Goal: Task Accomplishment & Management: Use online tool/utility

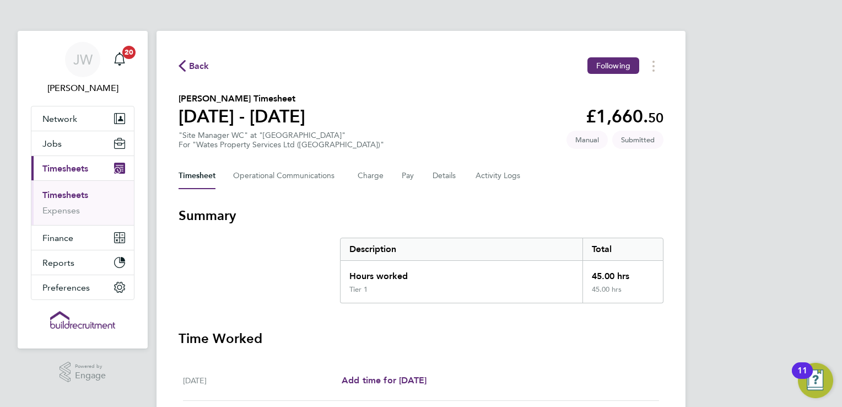
click at [57, 201] on li "Timesheets" at bounding box center [83, 197] width 83 height 15
click at [66, 190] on link "Timesheets" at bounding box center [65, 195] width 46 height 10
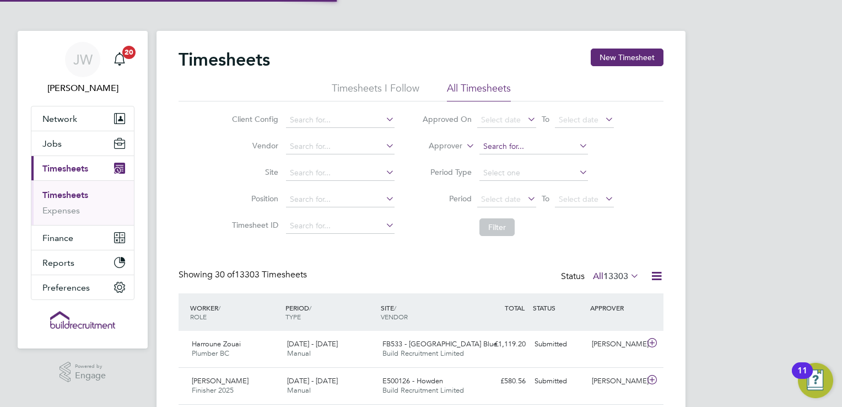
click at [492, 148] on input at bounding box center [534, 146] width 109 height 15
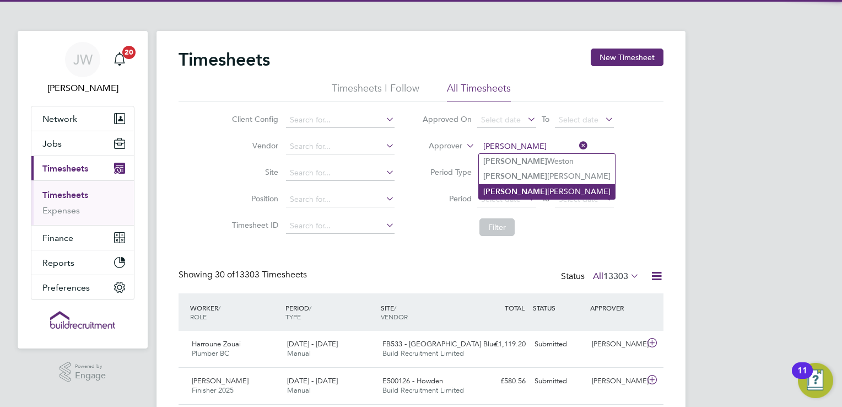
click at [505, 189] on li "[PERSON_NAME]" at bounding box center [547, 191] width 136 height 15
type input "[PERSON_NAME]"
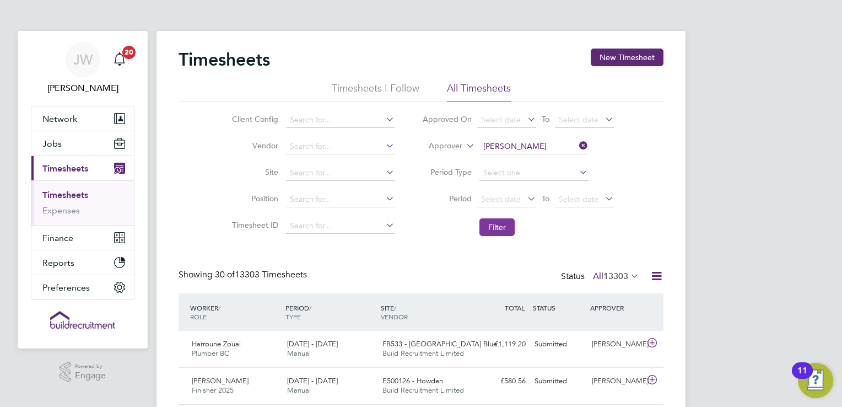
click at [487, 229] on button "Filter" at bounding box center [497, 227] width 35 height 18
click at [577, 143] on icon at bounding box center [577, 145] width 0 height 15
click at [533, 146] on input at bounding box center [534, 146] width 109 height 15
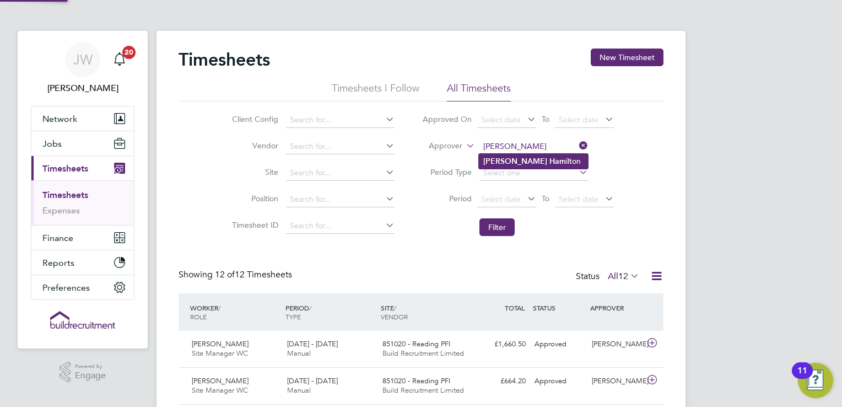
click at [550, 160] on b "Ham" at bounding box center [558, 161] width 17 height 9
type input "[PERSON_NAME]"
click at [501, 224] on button "Filter" at bounding box center [497, 227] width 35 height 18
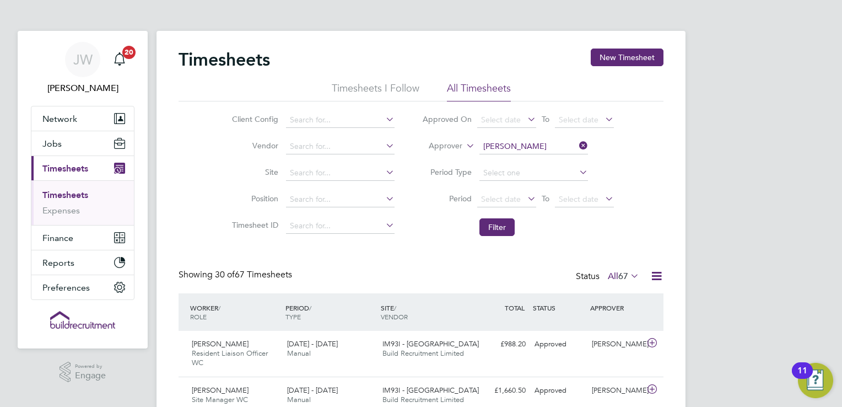
click at [577, 149] on icon at bounding box center [577, 145] width 0 height 15
click at [542, 146] on input at bounding box center [534, 146] width 109 height 15
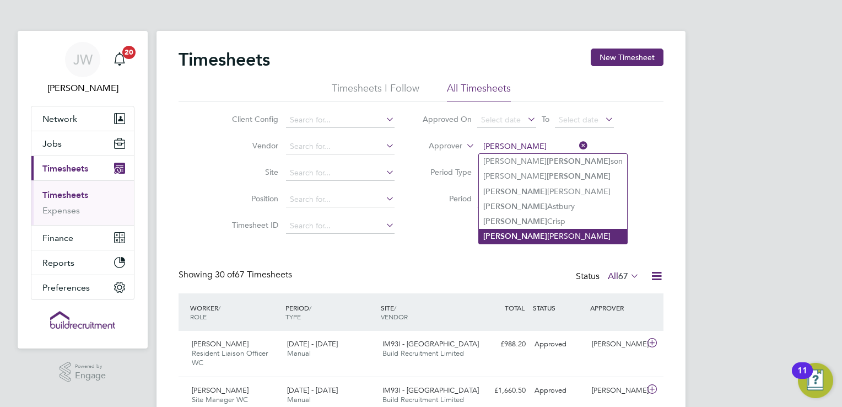
click at [528, 235] on li "[PERSON_NAME]" at bounding box center [553, 236] width 148 height 15
type input "[PERSON_NAME]"
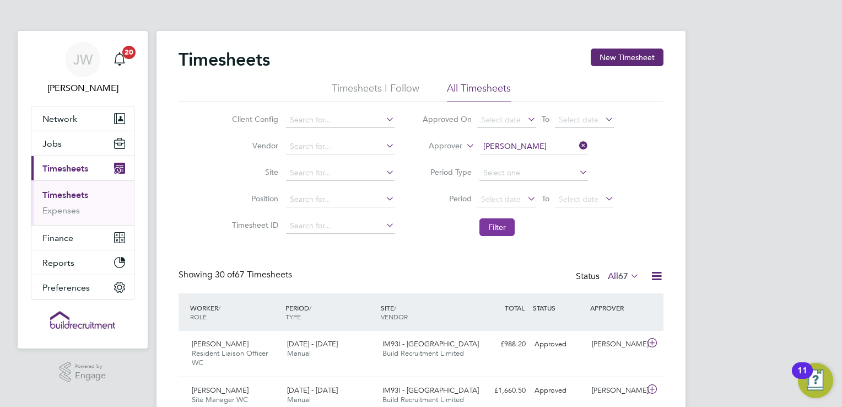
click at [508, 219] on button "Filter" at bounding box center [497, 227] width 35 height 18
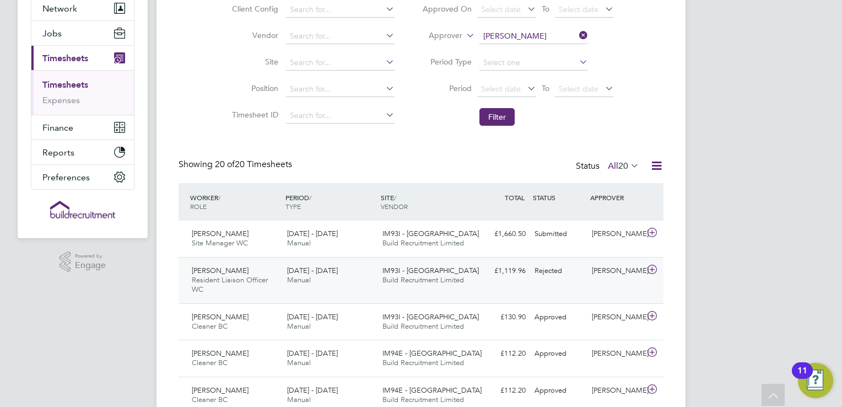
click at [505, 279] on div "£1,119.96 Rejected" at bounding box center [501, 271] width 57 height 18
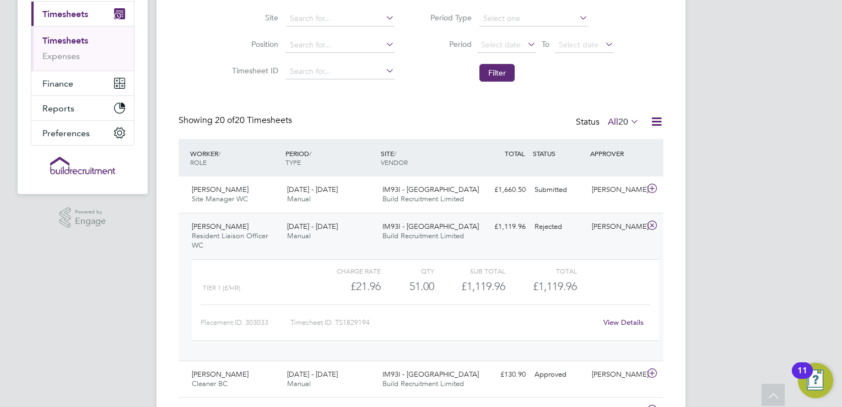
drag, startPoint x: 497, startPoint y: 235, endPoint x: 476, endPoint y: 236, distance: 21.0
click at [476, 236] on div "[PERSON_NAME] Resident Liaison Officer WC [DATE] - [DATE] [DATE] - [DATE] Manua…" at bounding box center [421, 287] width 485 height 148
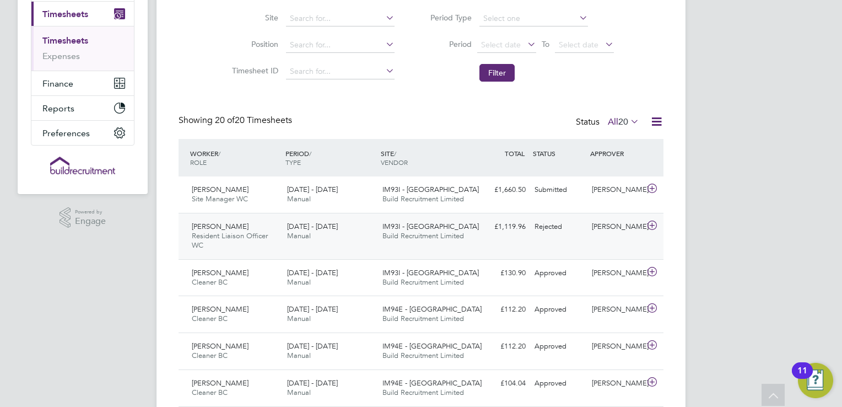
click at [591, 228] on div "[PERSON_NAME]" at bounding box center [616, 227] width 57 height 18
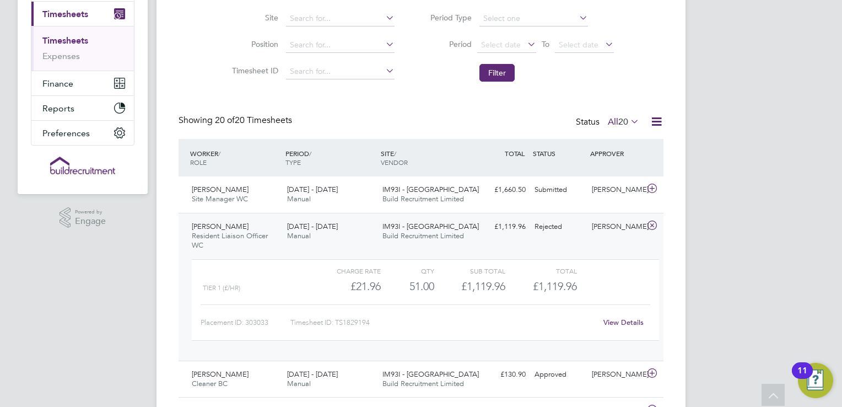
click at [538, 236] on div "[PERSON_NAME] Resident Liaison Officer WC [DATE] - [DATE] [DATE] - [DATE] Manua…" at bounding box center [421, 287] width 485 height 148
